Goal: Information Seeking & Learning: Learn about a topic

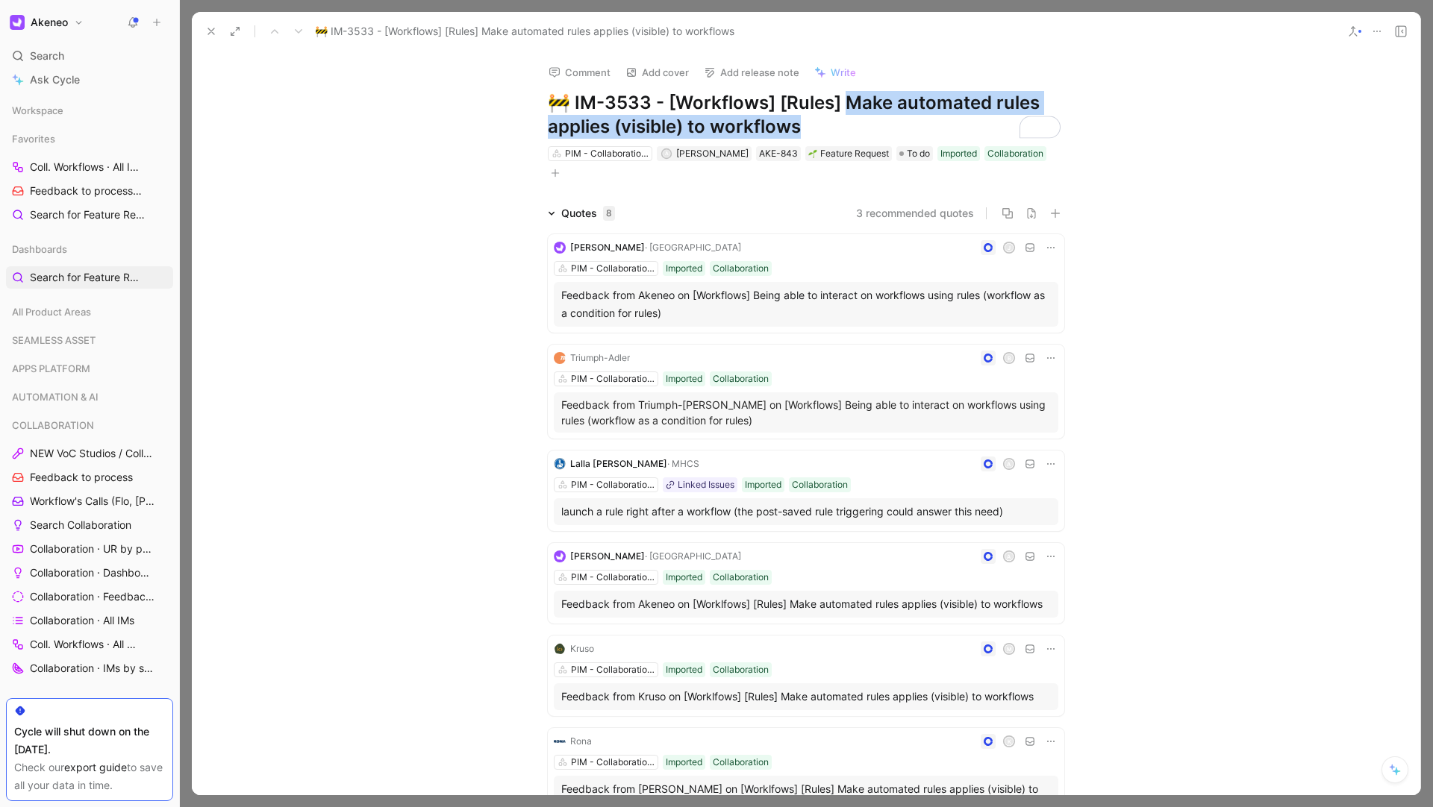
drag, startPoint x: 804, startPoint y: 132, endPoint x: 838, endPoint y: 102, distance: 45.5
click at [838, 102] on h1 "🚧 IM-3533 - [Workflows] [Rules] Make automated rules applies (visible) to workf…" at bounding box center [806, 115] width 516 height 48
copy h1 "ake automated rules applies (visible) to workflows"
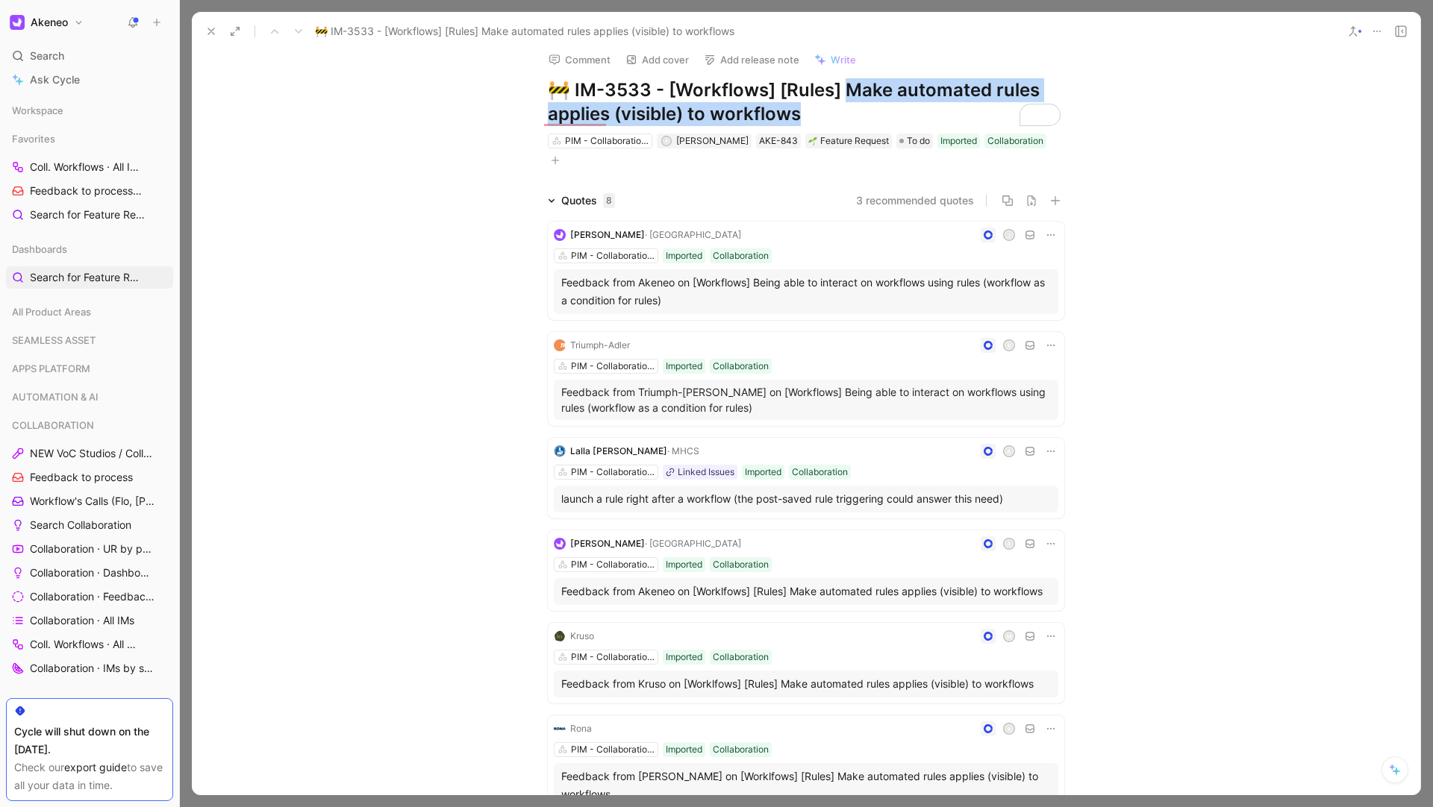
scroll to position [19, 0]
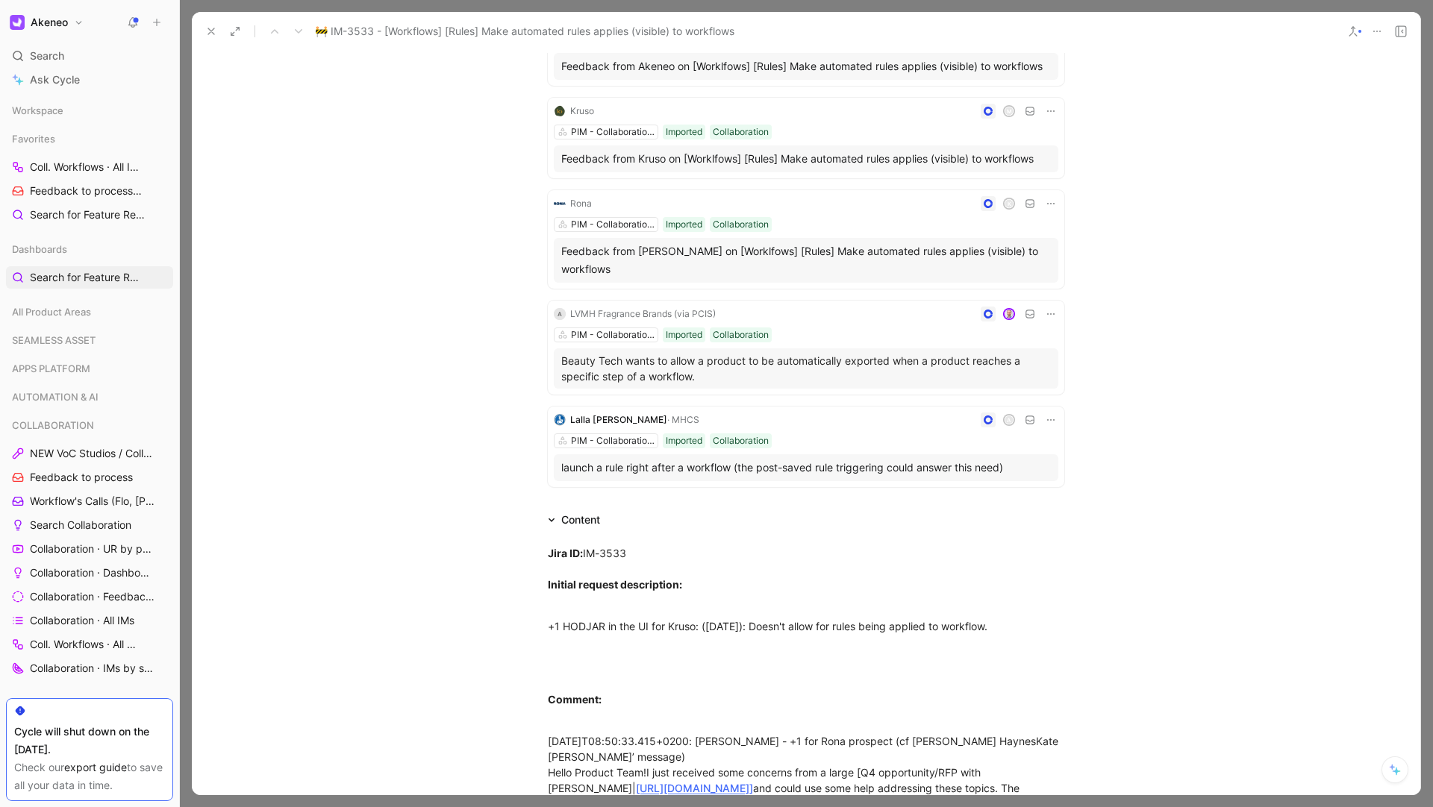
drag, startPoint x: 717, startPoint y: 357, endPoint x: 557, endPoint y: 347, distance: 160.0
click at [561, 353] on p "Beauty Tech wants to allow a product to be automatically exported when a produc…" at bounding box center [805, 368] width 489 height 31
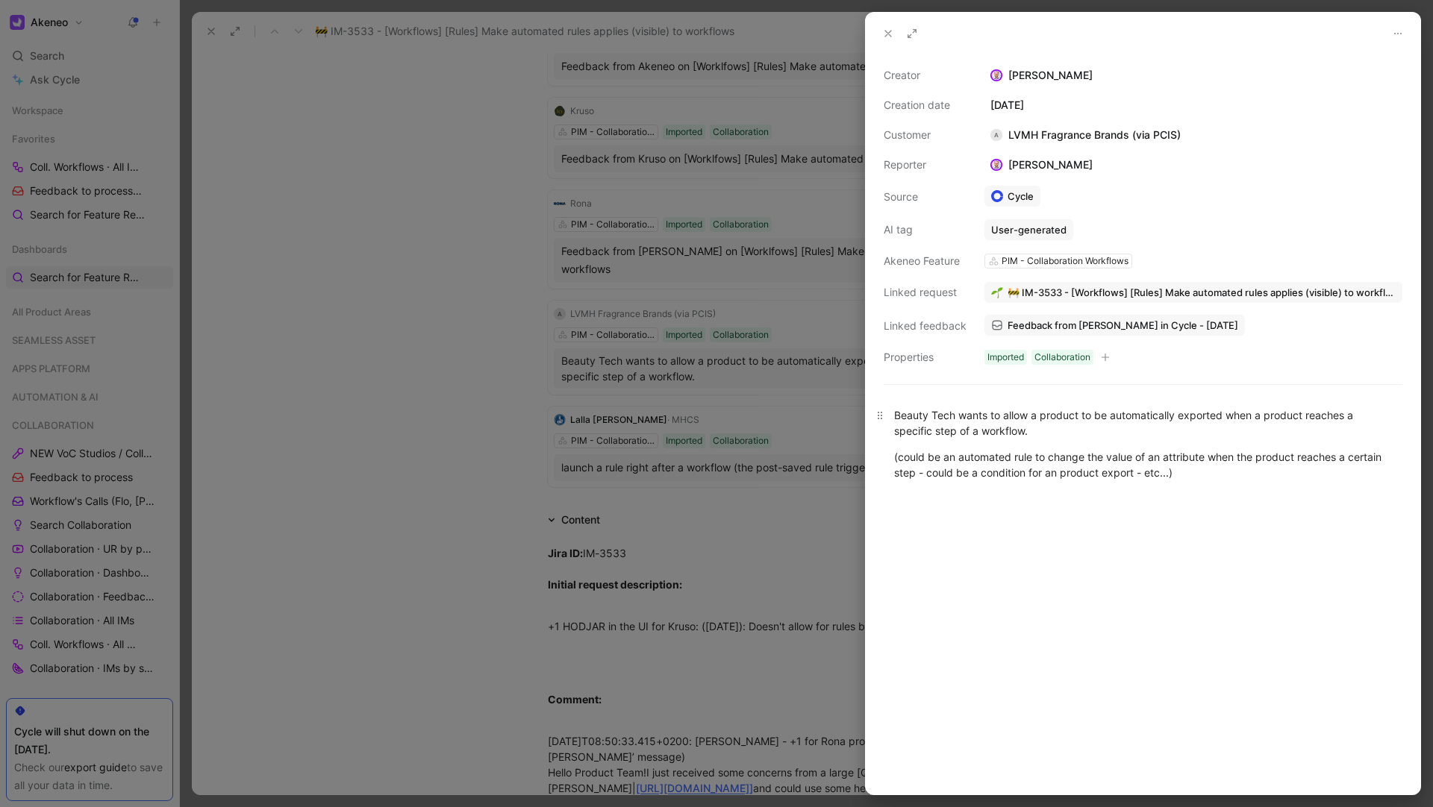
click at [980, 413] on div "Beauty Tech wants to allow a product to be automatically exported when a produc…" at bounding box center [1143, 422] width 498 height 31
copy div "Beauty Tech wants to allow a product to be automatically exported when a produc…"
click at [880, 31] on button at bounding box center [887, 33] width 21 height 21
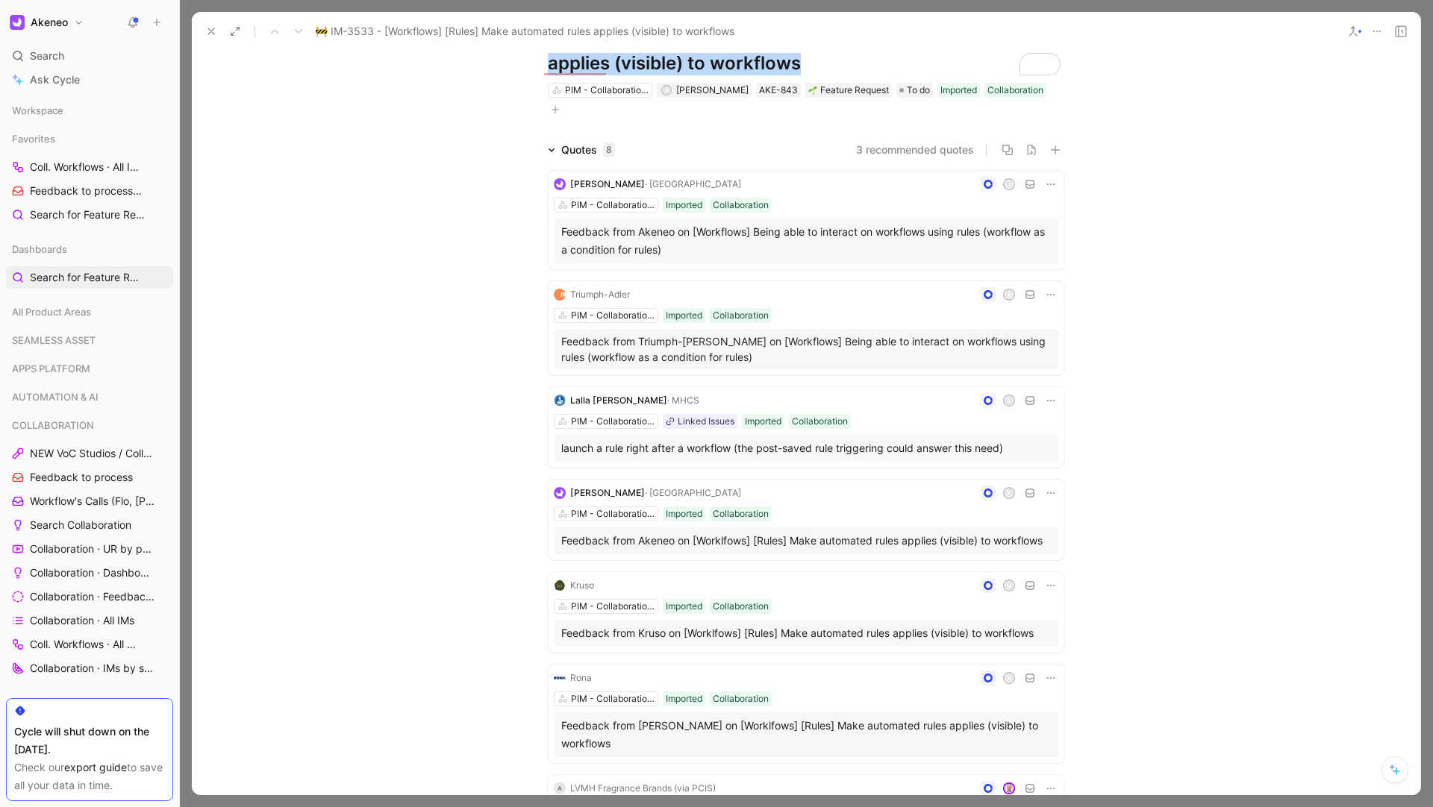
scroll to position [137, 0]
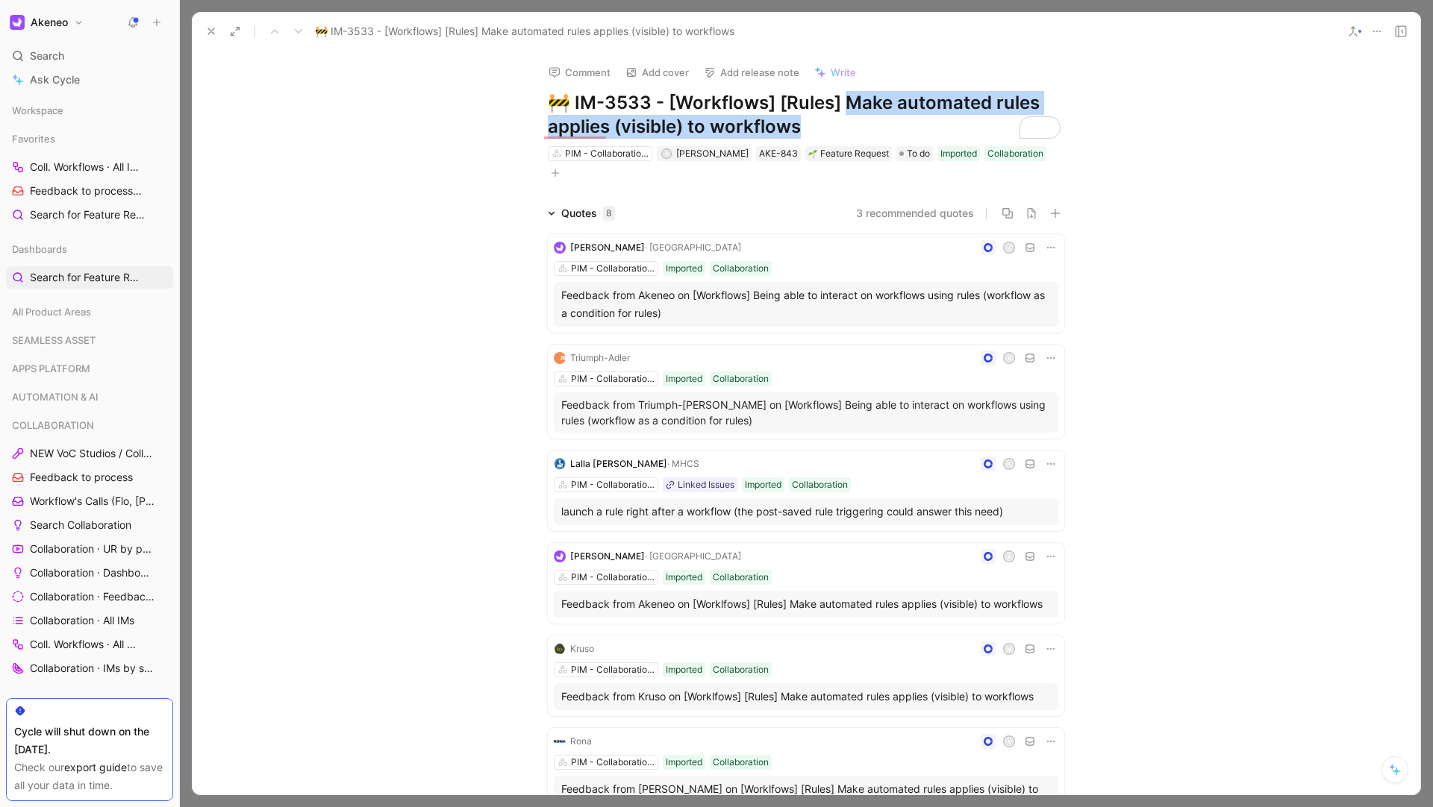
drag, startPoint x: 802, startPoint y: 121, endPoint x: 568, endPoint y: 97, distance: 235.5
click at [568, 97] on h1 "🚧 IM-3533 - [Workflows] [Rules] Make automated rules applies (visible) to workf…" at bounding box center [806, 115] width 516 height 48
click at [369, 134] on div "Comment Add cover Add release note Write 🚧 IM-3533 - [Workflows] [Rules] Make a…" at bounding box center [806, 423] width 1228 height 745
click at [219, 31] on button at bounding box center [211, 31] width 21 height 21
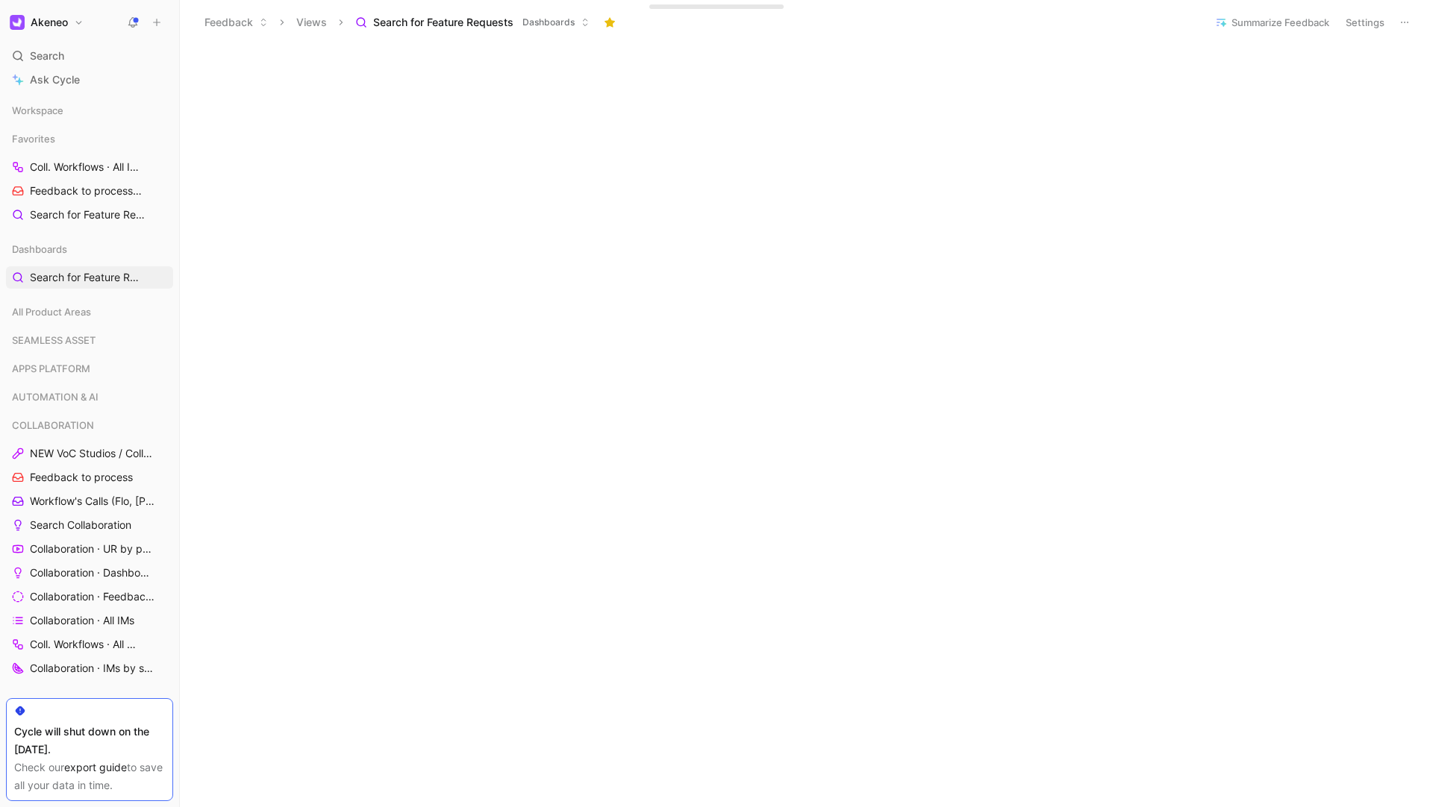
scroll to position [312, 0]
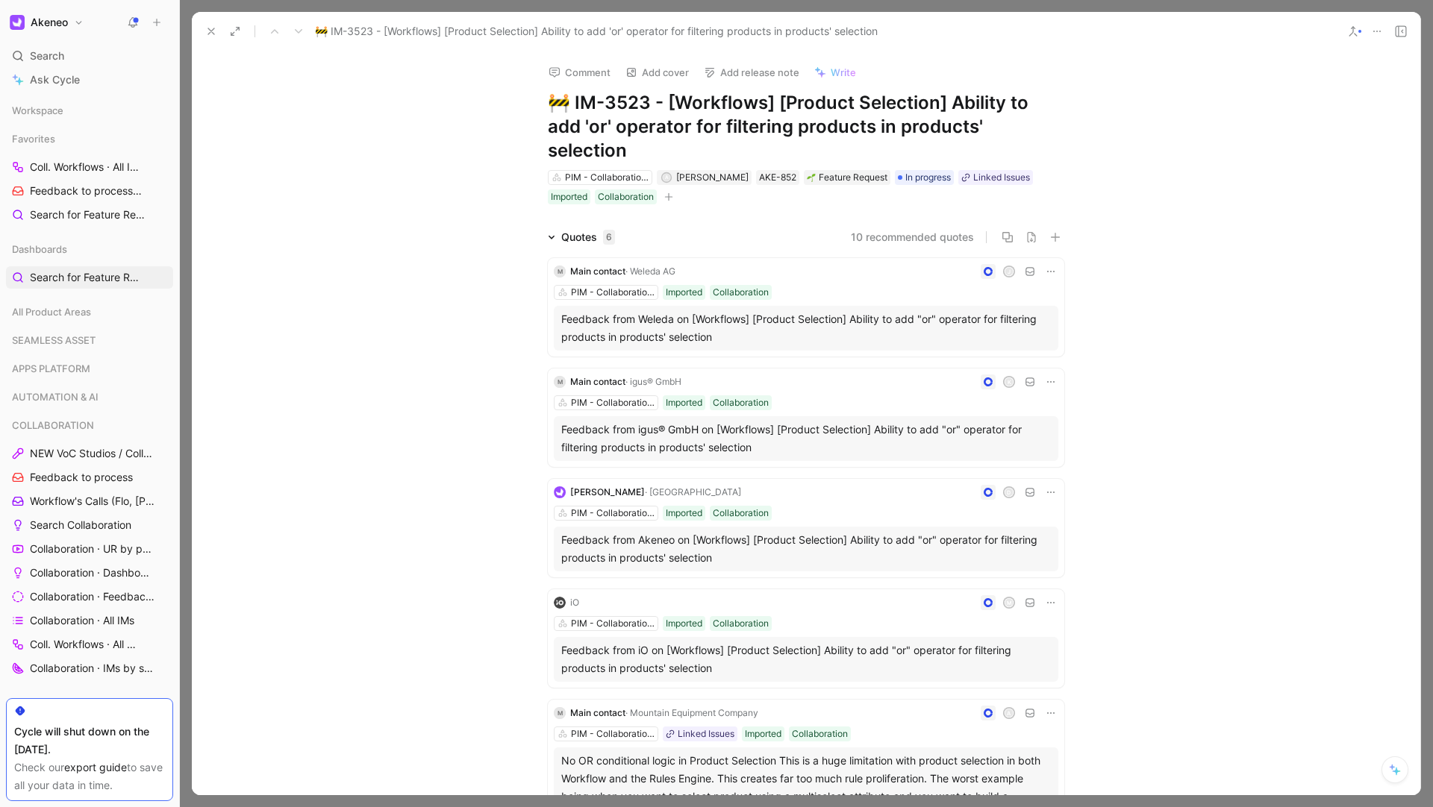
click at [792, 113] on h1 "🚧 IM-3523 - [Workflows] [Product Selection] Ability to add 'or' operator for fi…" at bounding box center [806, 127] width 516 height 72
drag, startPoint x: 567, startPoint y: 98, endPoint x: 1027, endPoint y: 125, distance: 461.2
click at [1027, 125] on h1 "🚧 IM-3523 - [Workflows] [Product Selection] Ability to add 'or' operator for fi…" at bounding box center [806, 127] width 516 height 72
copy h1 "M-3523 - [Workflows] [Product Selection] Ability to add 'or' operator for filte…"
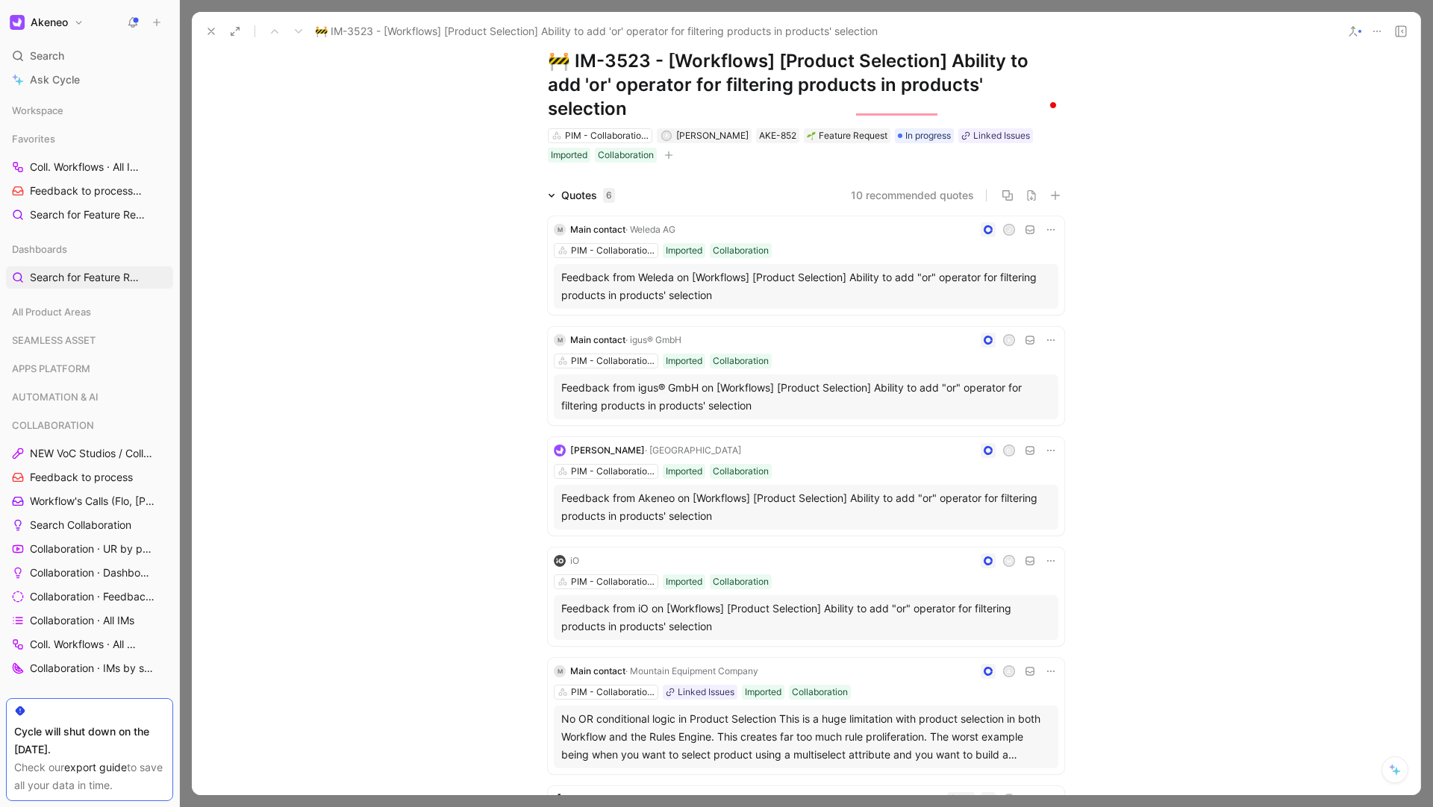
scroll to position [42, 0]
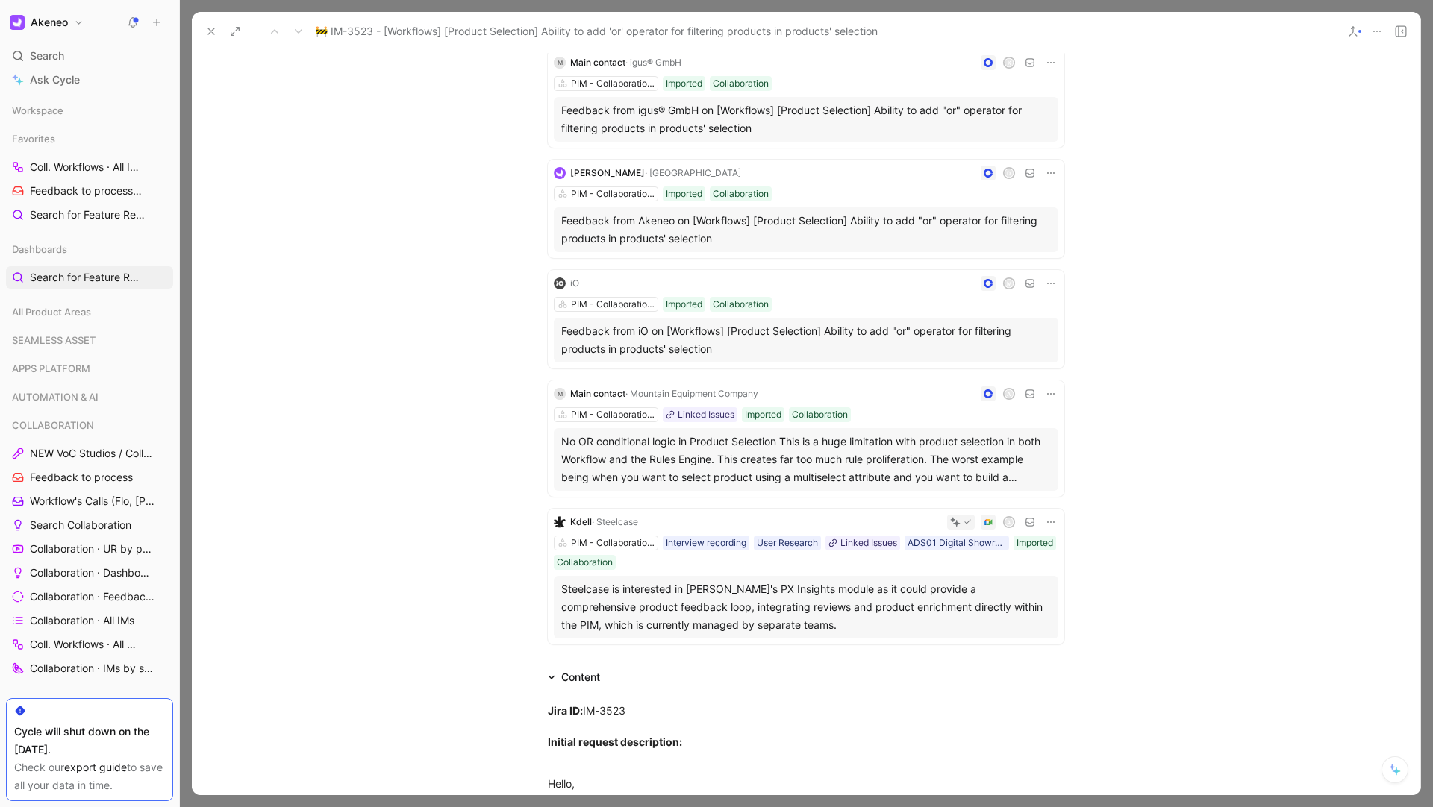
click at [734, 433] on div "No OR conditional logic in Product Selection This is a huge limitation with pro…" at bounding box center [805, 460] width 489 height 54
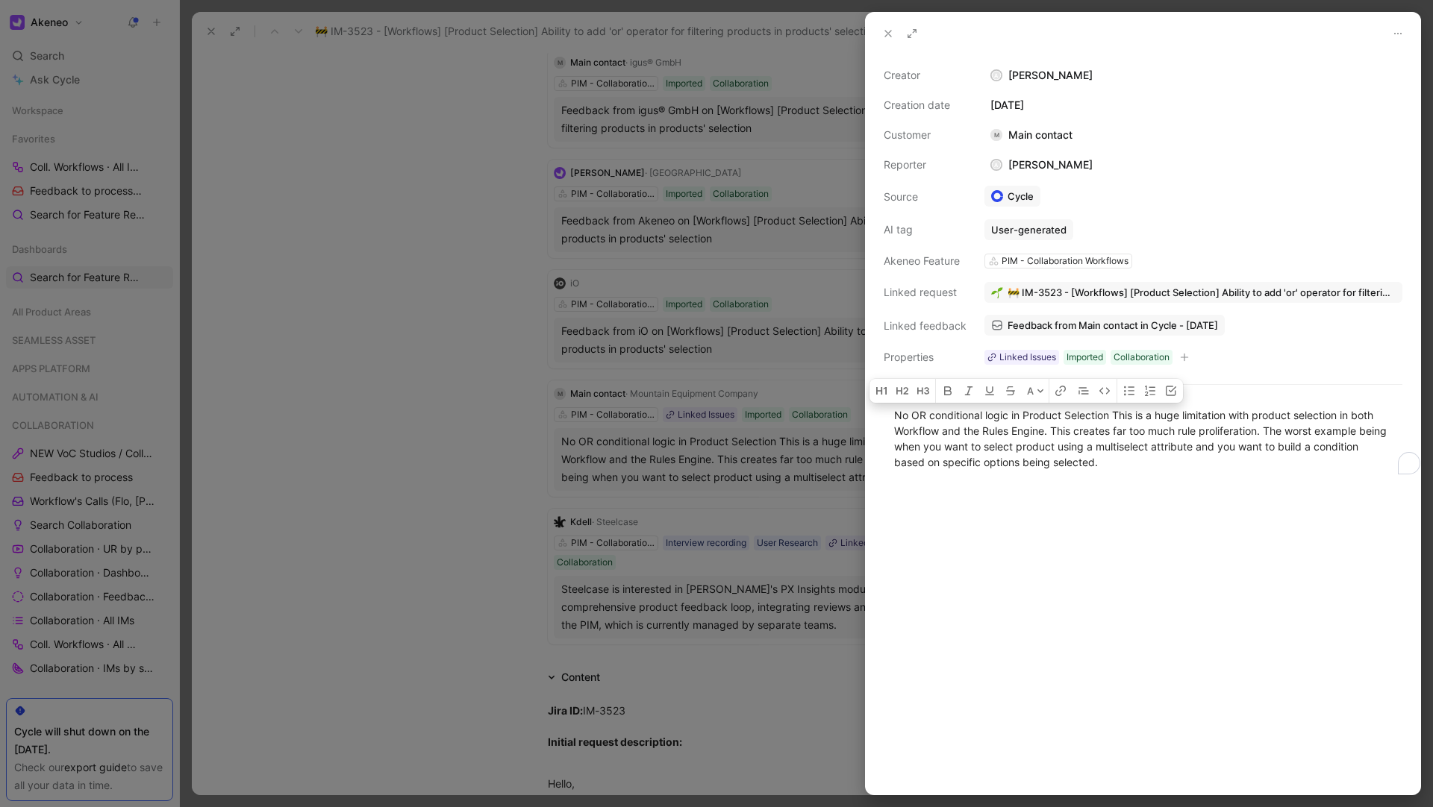
drag, startPoint x: 1167, startPoint y: 466, endPoint x: 831, endPoint y: 414, distance: 339.7
click at [831, 414] on div "Creator A [PERSON_NAME] Creation date [DATE] Customer M Main contact Reporter A…" at bounding box center [716, 403] width 1433 height 807
copy div "No OR conditional logic in Product Selection This is a huge limitation with pro…"
click at [892, 35] on icon at bounding box center [888, 34] width 12 height 12
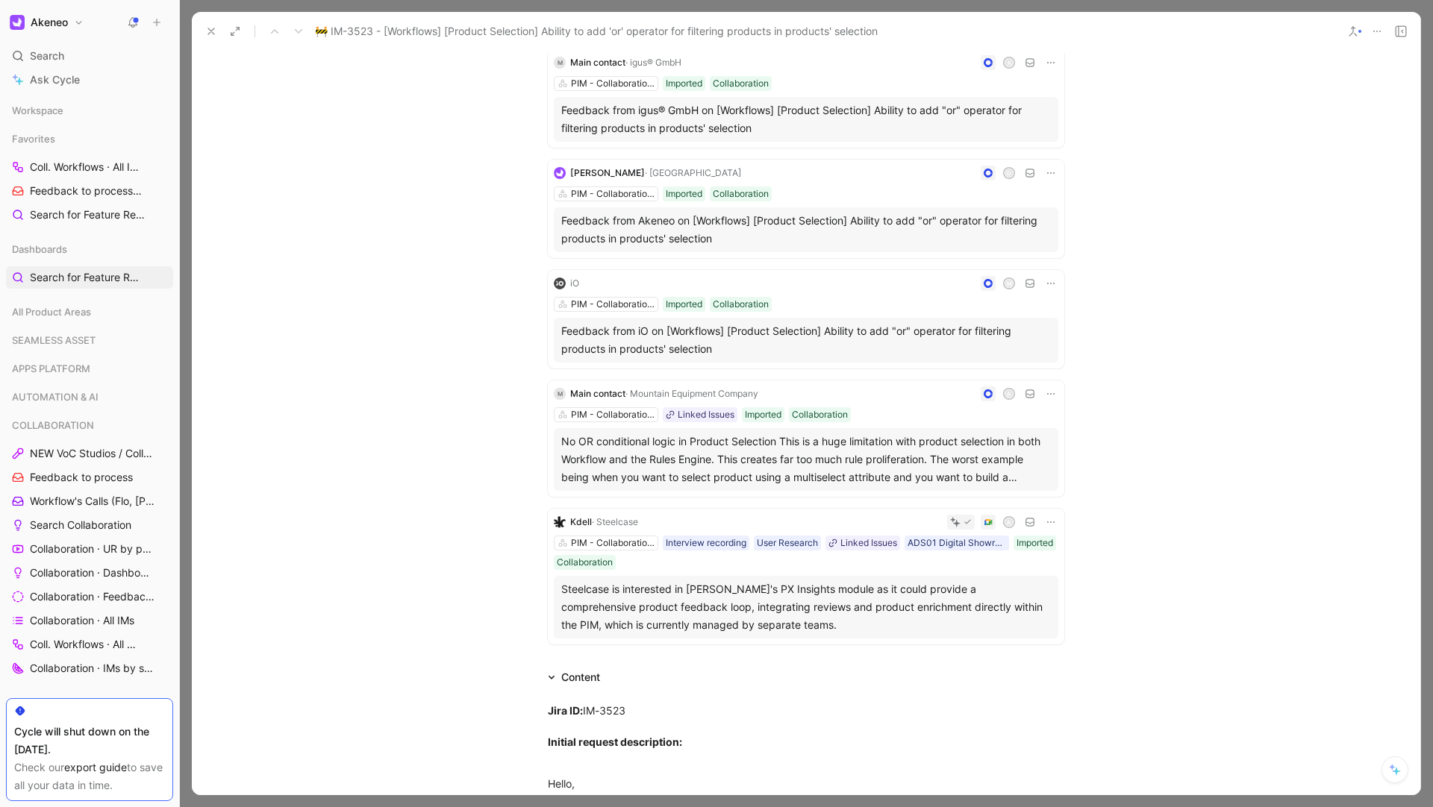
click at [824, 584] on div "Steelcase is interested in [PERSON_NAME]'s PX Insights module as it could provi…" at bounding box center [805, 608] width 489 height 54
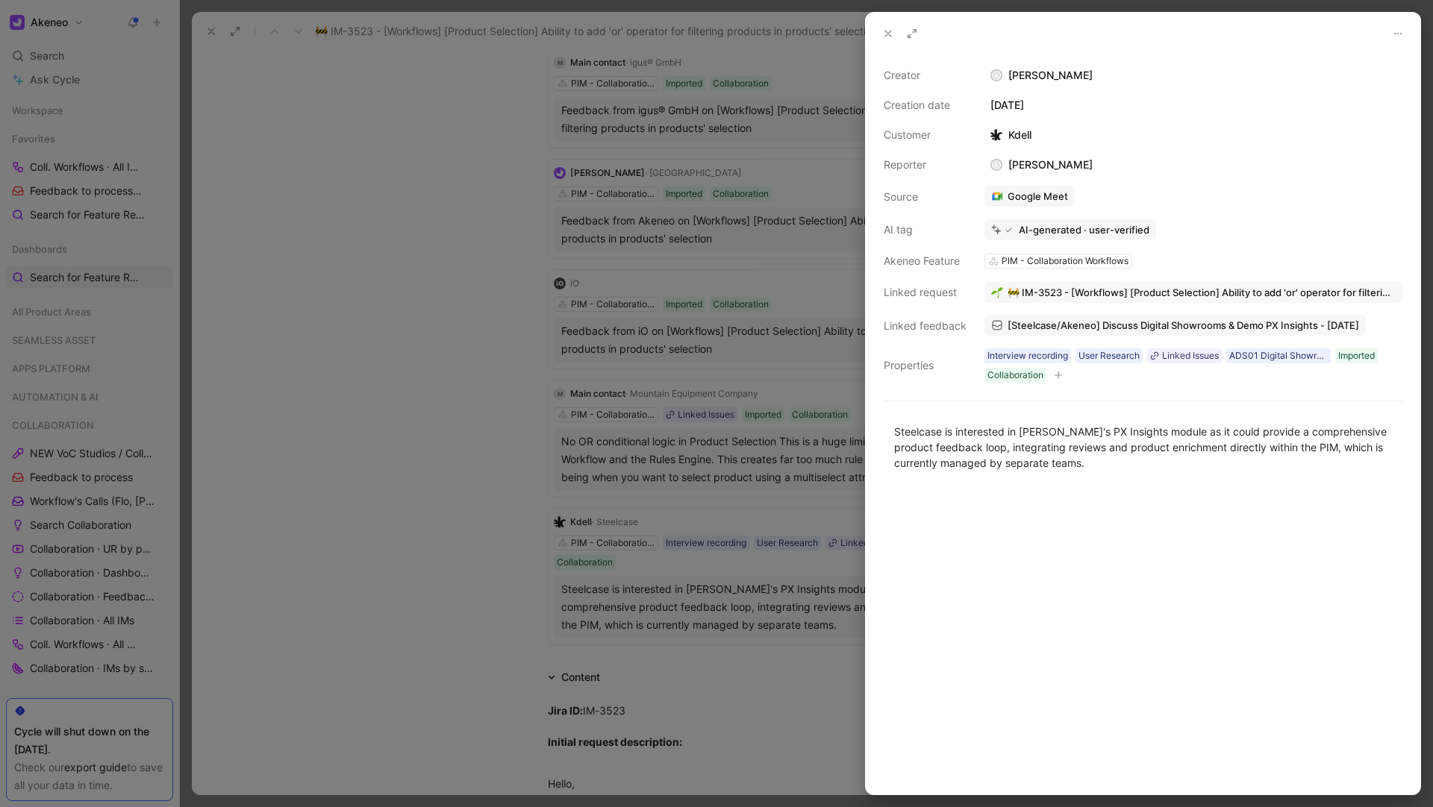
click at [890, 34] on icon at bounding box center [888, 34] width 12 height 12
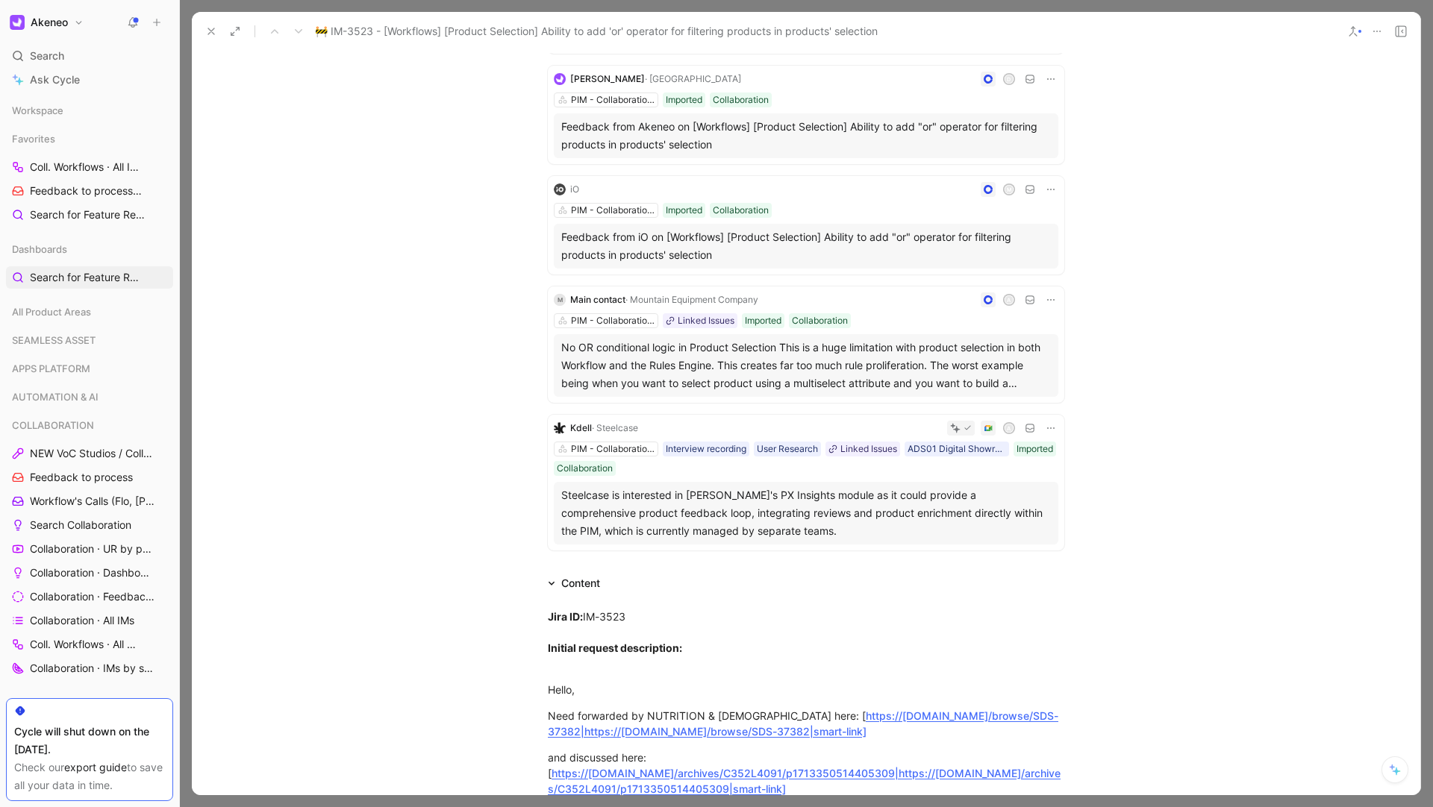
scroll to position [413, 0]
